Goal: Task Accomplishment & Management: Complete application form

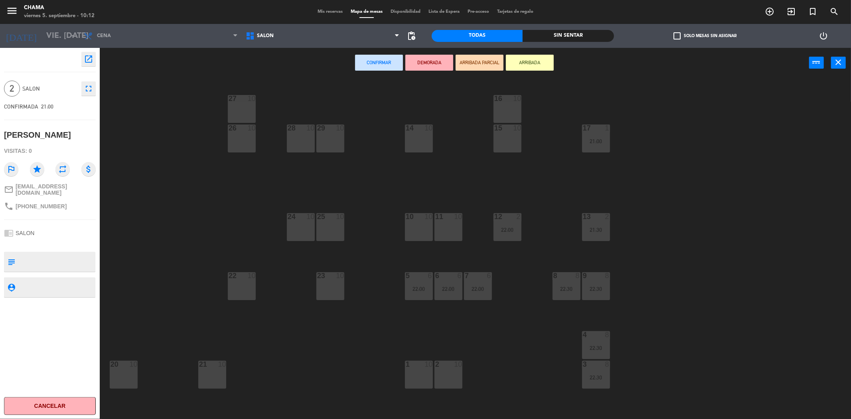
click at [420, 142] on div "14 10" at bounding box center [419, 138] width 28 height 28
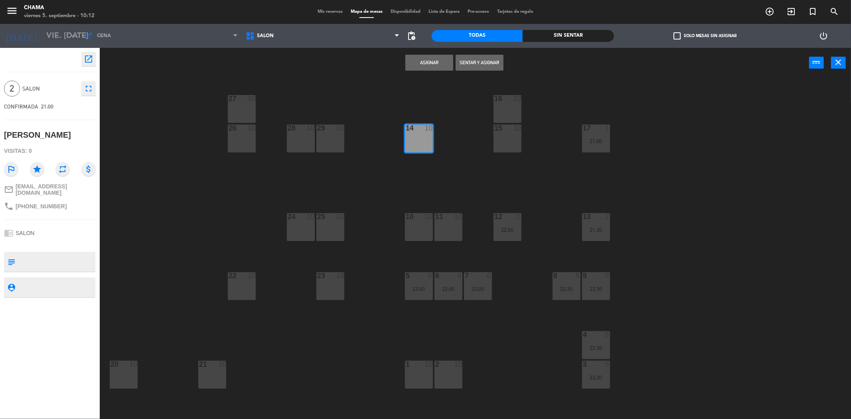
click at [438, 68] on button "Asignar" at bounding box center [429, 63] width 48 height 16
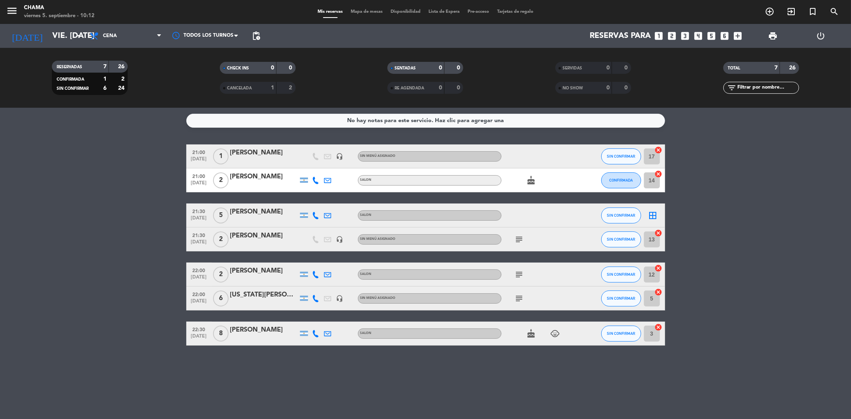
click at [655, 213] on icon "border_all" at bounding box center [653, 216] width 10 height 10
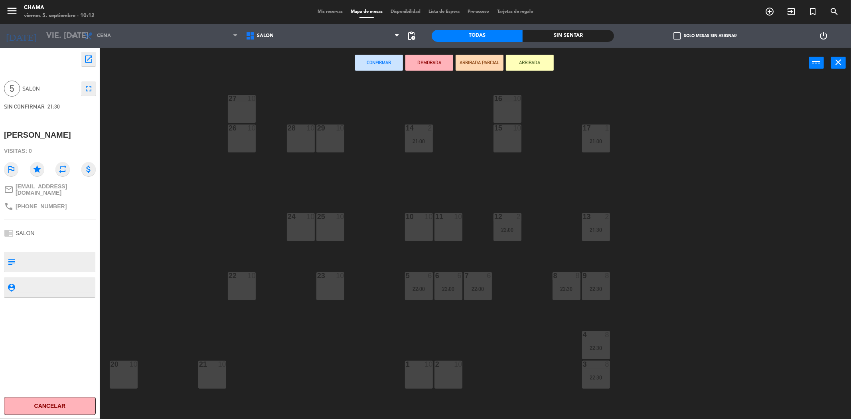
click at [421, 230] on div "10 10" at bounding box center [419, 227] width 28 height 28
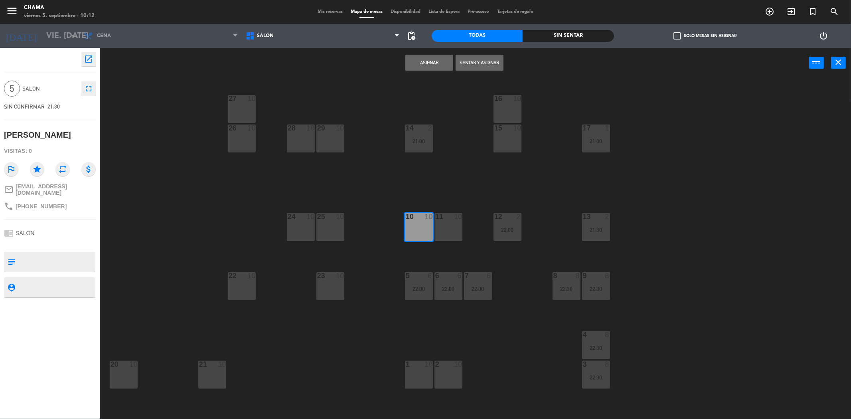
click at [443, 226] on div "11 10" at bounding box center [448, 227] width 28 height 28
click at [493, 224] on div "12 2 22:00" at bounding box center [507, 227] width 28 height 28
click at [432, 62] on button "Asignar" at bounding box center [429, 63] width 48 height 16
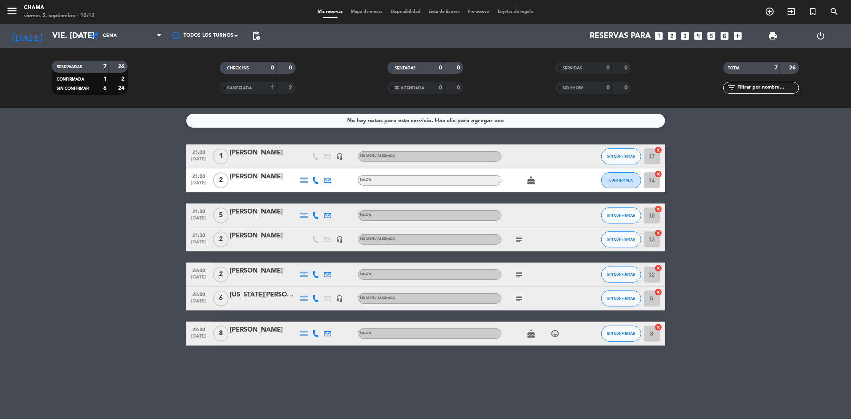
click at [656, 266] on icon "cancel" at bounding box center [659, 268] width 8 height 8
click at [653, 274] on icon "border_all" at bounding box center [653, 275] width 10 height 10
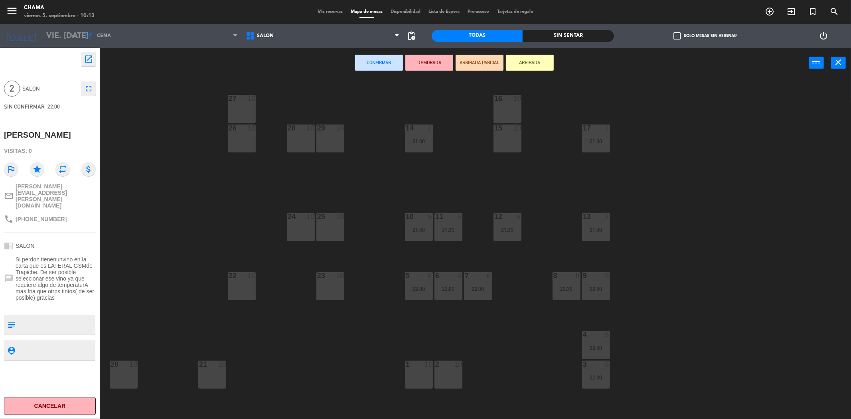
click at [330, 282] on div "23 10" at bounding box center [330, 286] width 28 height 28
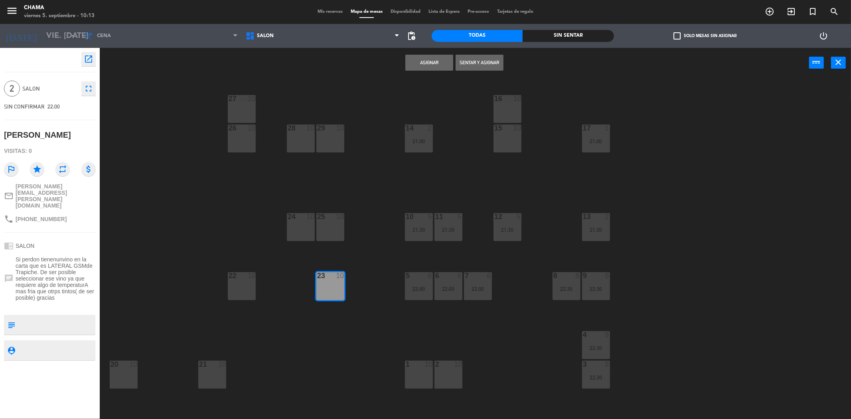
click at [422, 61] on button "Asignar" at bounding box center [429, 63] width 48 height 16
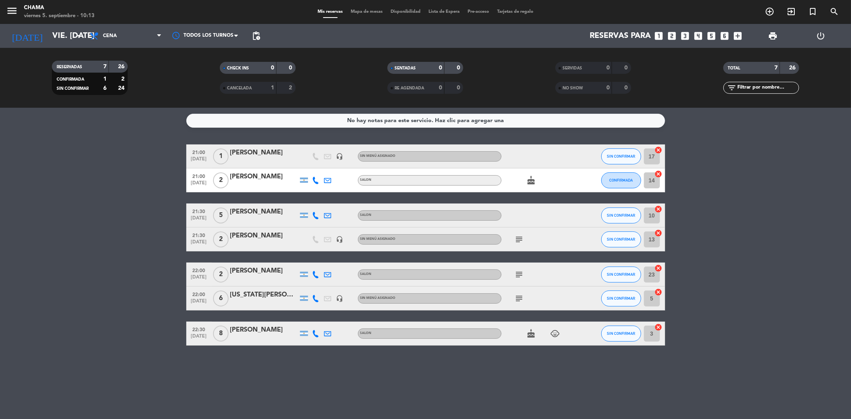
click at [739, 211] on bookings-row "21:00 [DATE] 1 [PERSON_NAME] headset_mic Sin menú asignado SIN CONFIRMAR 17 can…" at bounding box center [425, 244] width 851 height 201
click at [520, 235] on icon "subject" at bounding box center [520, 240] width 10 height 10
click at [518, 272] on icon "subject" at bounding box center [520, 275] width 10 height 10
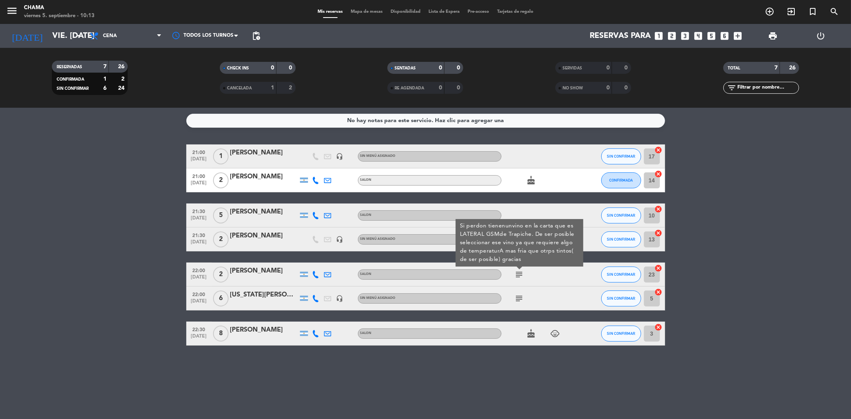
click at [519, 300] on icon "subject" at bounding box center [520, 299] width 10 height 10
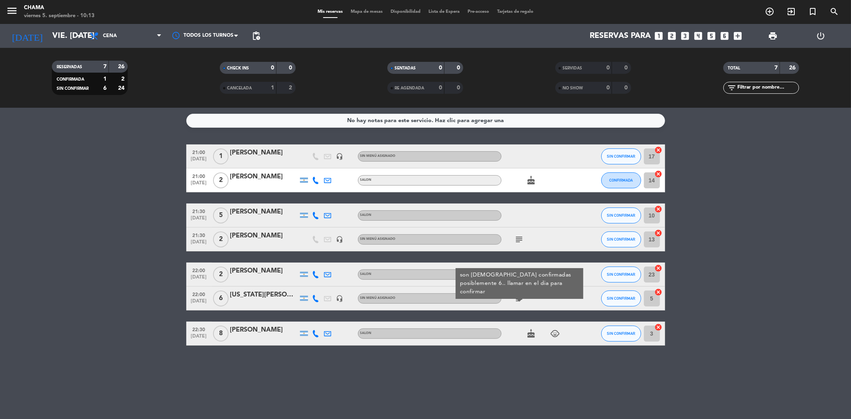
click at [146, 245] on bookings-row "21:00 [DATE] 1 [PERSON_NAME] headset_mic Sin menú asignado SIN CONFIRMAR 17 can…" at bounding box center [425, 244] width 851 height 201
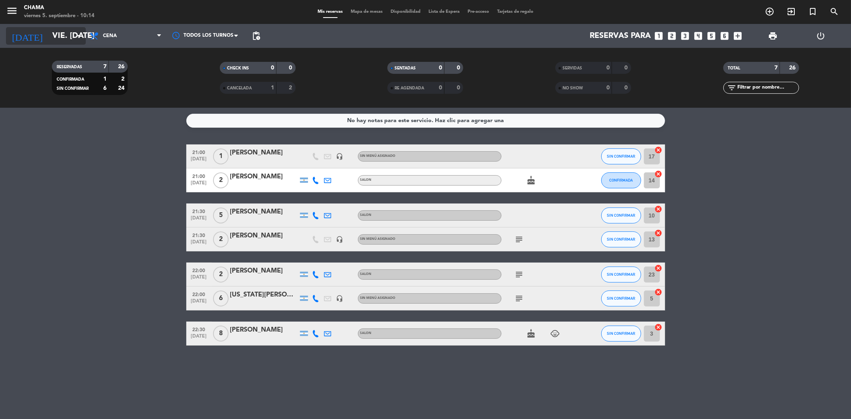
click at [60, 30] on input "vie. [DATE]" at bounding box center [98, 36] width 101 height 18
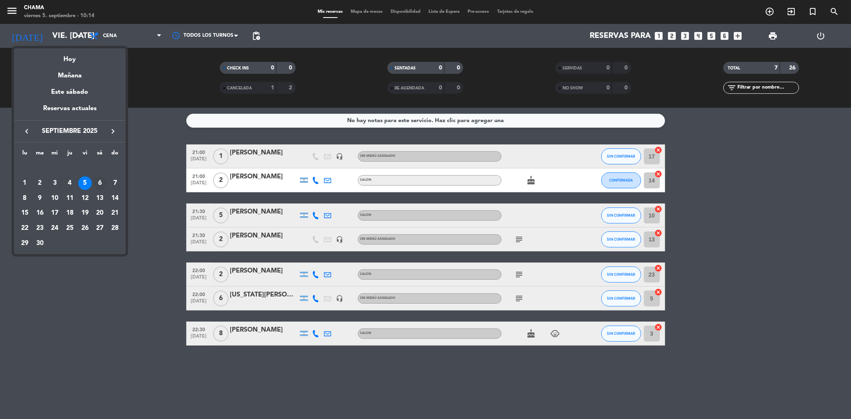
click at [100, 183] on div "6" at bounding box center [100, 183] width 14 height 14
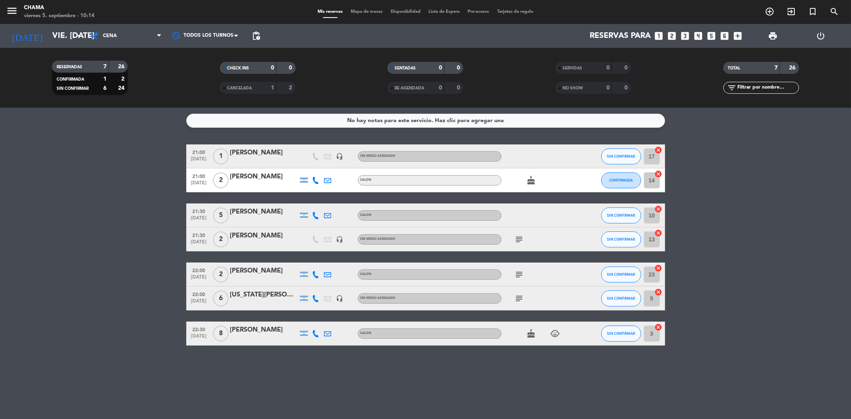
type input "sáb. [DATE]"
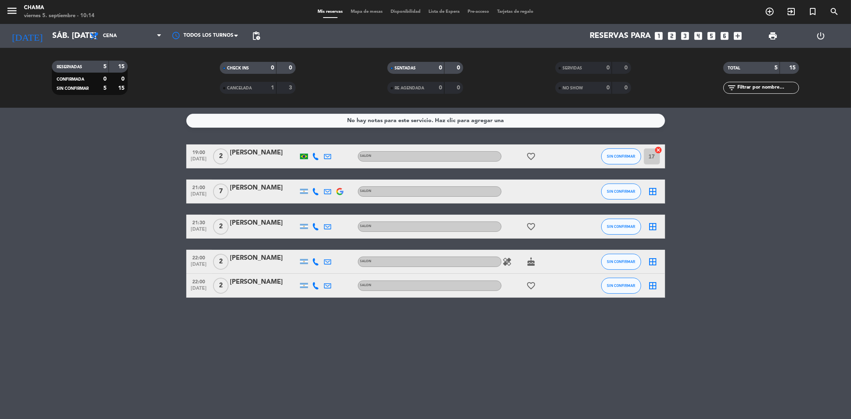
click at [673, 31] on icon "looks_two" at bounding box center [672, 36] width 10 height 10
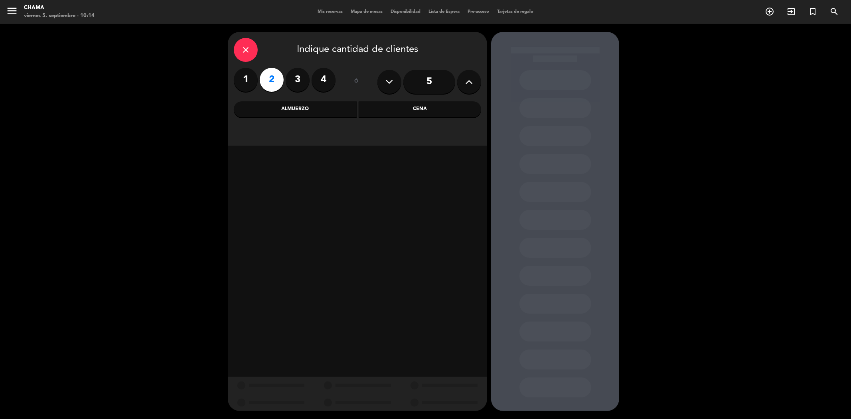
click at [418, 106] on div "Cena" at bounding box center [420, 109] width 123 height 16
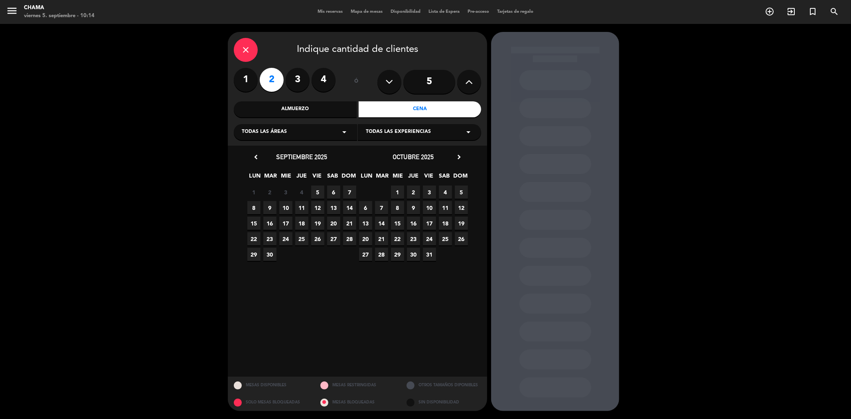
click at [330, 189] on span "6" at bounding box center [333, 191] width 13 height 13
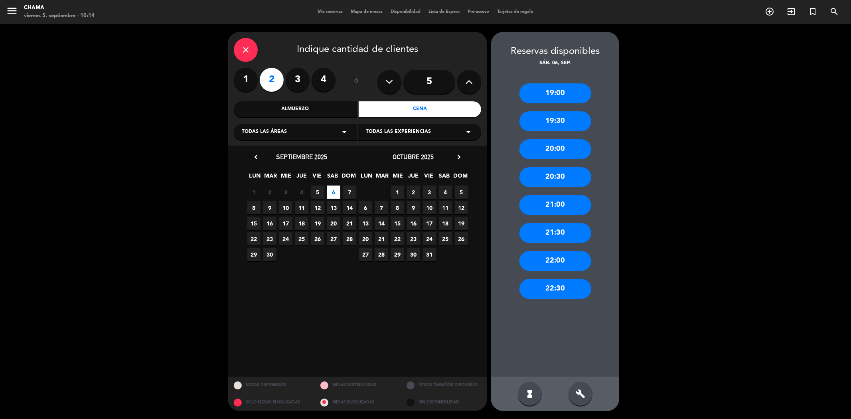
click at [542, 260] on div "22:00" at bounding box center [555, 261] width 72 height 20
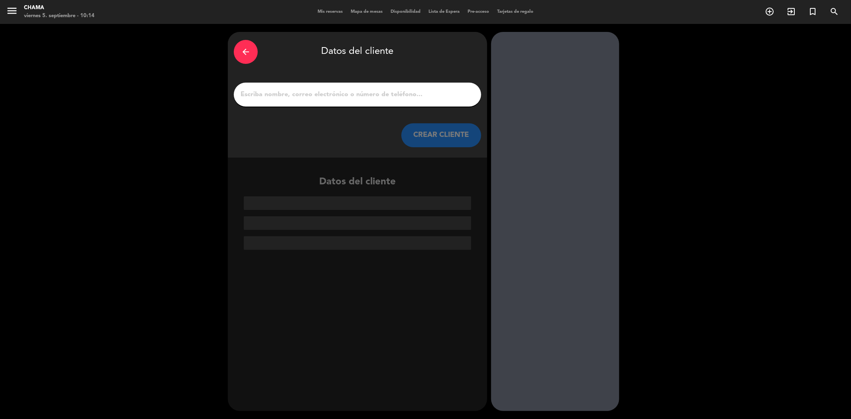
click at [333, 97] on input "1" at bounding box center [357, 94] width 235 height 11
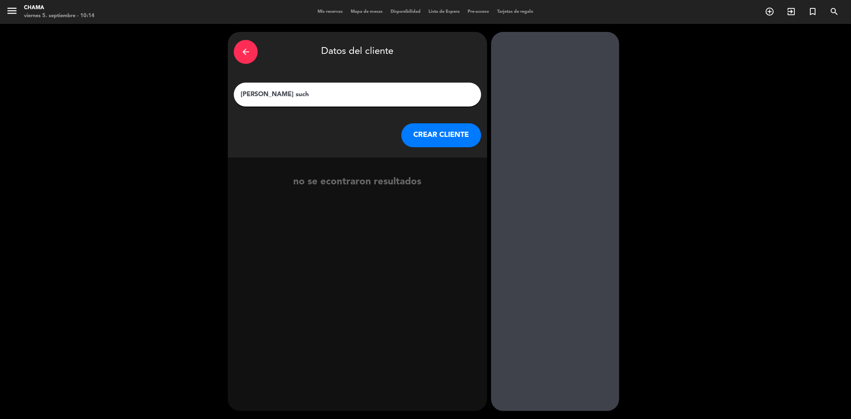
type input "[PERSON_NAME] such"
click at [442, 129] on button "CREAR CLIENTE" at bounding box center [441, 135] width 80 height 24
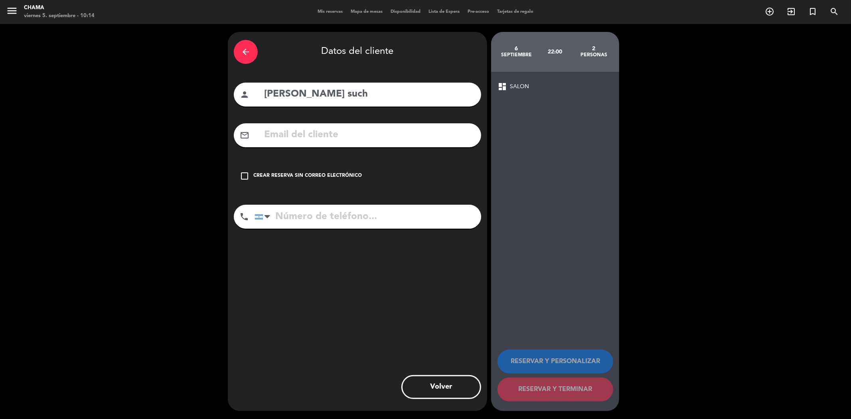
click at [316, 215] on input "tel" at bounding box center [368, 217] width 227 height 24
type input "2614685768"
click at [262, 173] on div "Crear reserva sin correo electrónico" at bounding box center [307, 176] width 109 height 8
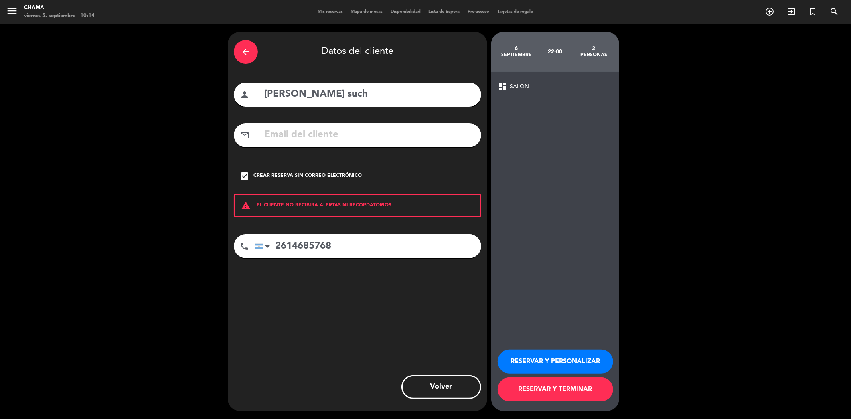
click at [549, 352] on button "RESERVAR Y PERSONALIZAR" at bounding box center [555, 361] width 116 height 24
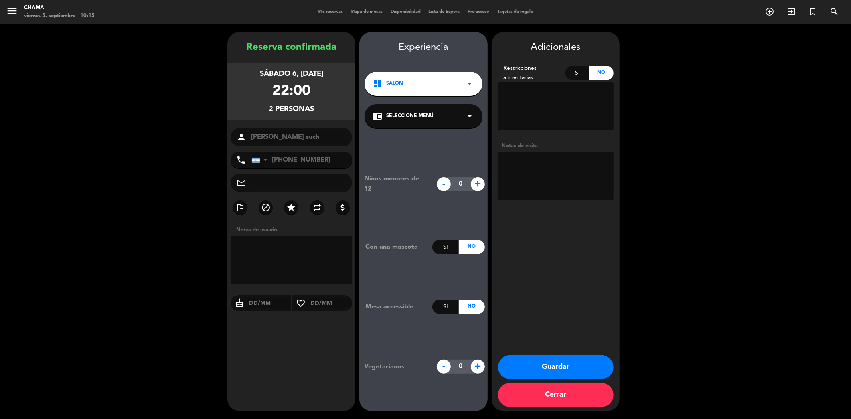
click at [587, 373] on button "Guardar" at bounding box center [556, 367] width 116 height 24
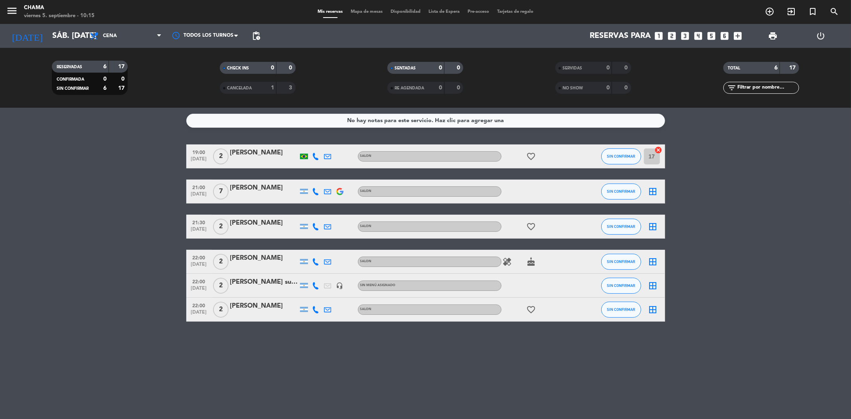
click at [250, 287] on div "[PERSON_NAME] such" at bounding box center [264, 282] width 68 height 10
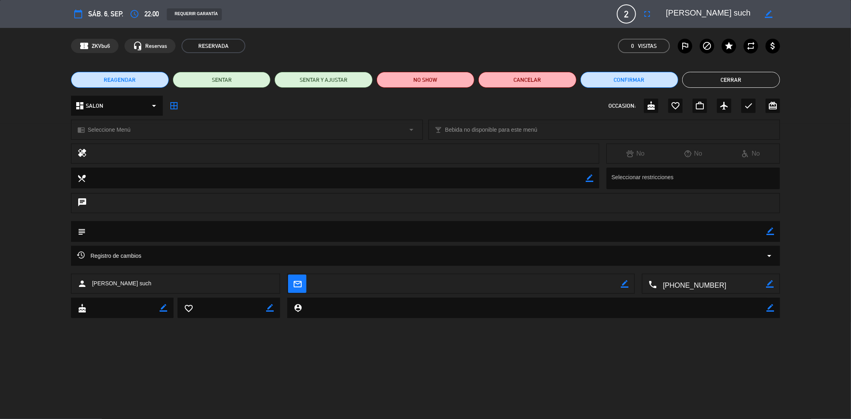
click at [770, 231] on icon "border_color" at bounding box center [770, 231] width 8 height 8
type textarea "posiblemente menu [PERSON_NAME]"
click at [774, 230] on icon at bounding box center [770, 231] width 8 height 8
click at [262, 345] on div "calendar_today sáb. 6, sep. access_time 22:00 REQUERIR GARANTÍA 2 [PERSON_NAME]…" at bounding box center [425, 209] width 851 height 419
click at [249, 362] on div "calendar_today sáb. 6, sep. access_time 22:00 REQUERIR GARANTÍA 2 [PERSON_NAME]…" at bounding box center [425, 209] width 851 height 419
